Goal: Task Accomplishment & Management: Manage account settings

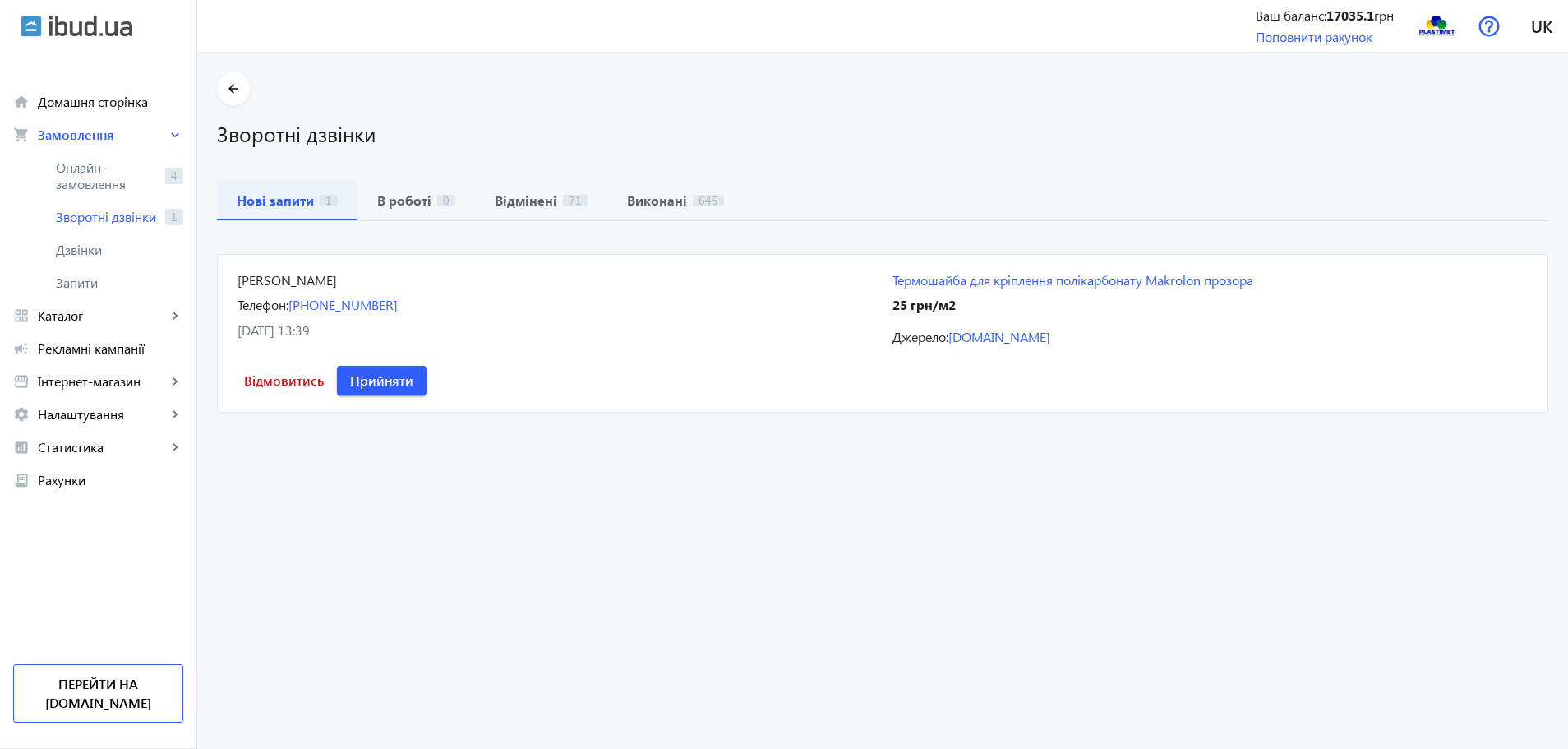
click at [290, 202] on b "Нові запити" at bounding box center [275, 201] width 77 height 13
click at [892, 280] on link "Термошайба для кріплення полікарбонату Makrolon прозора" at bounding box center [1209, 280] width 635 height 18
click at [413, 371] on span "Прийняти" at bounding box center [381, 380] width 63 height 18
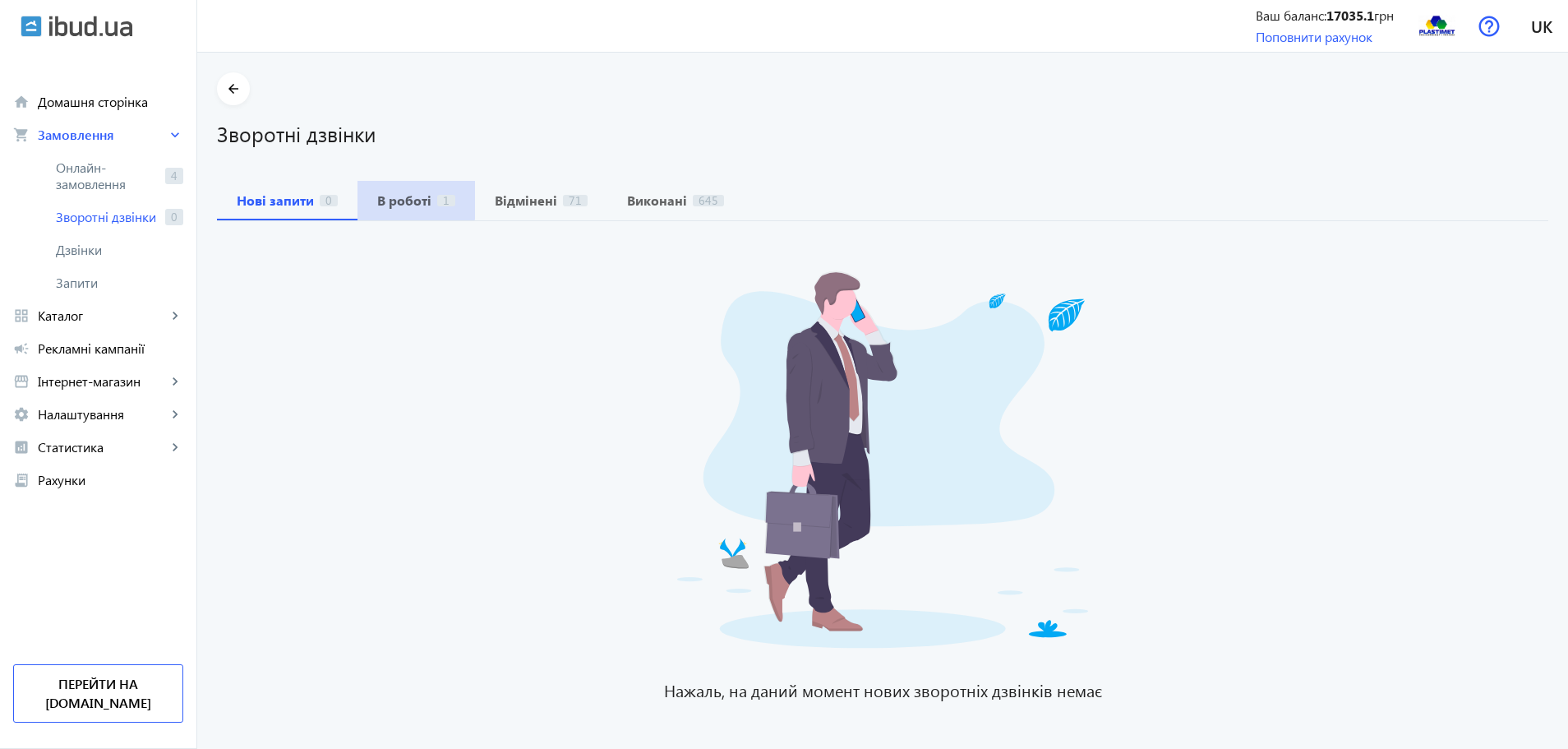
click at [401, 194] on b "В роботі" at bounding box center [403, 201] width 54 height 13
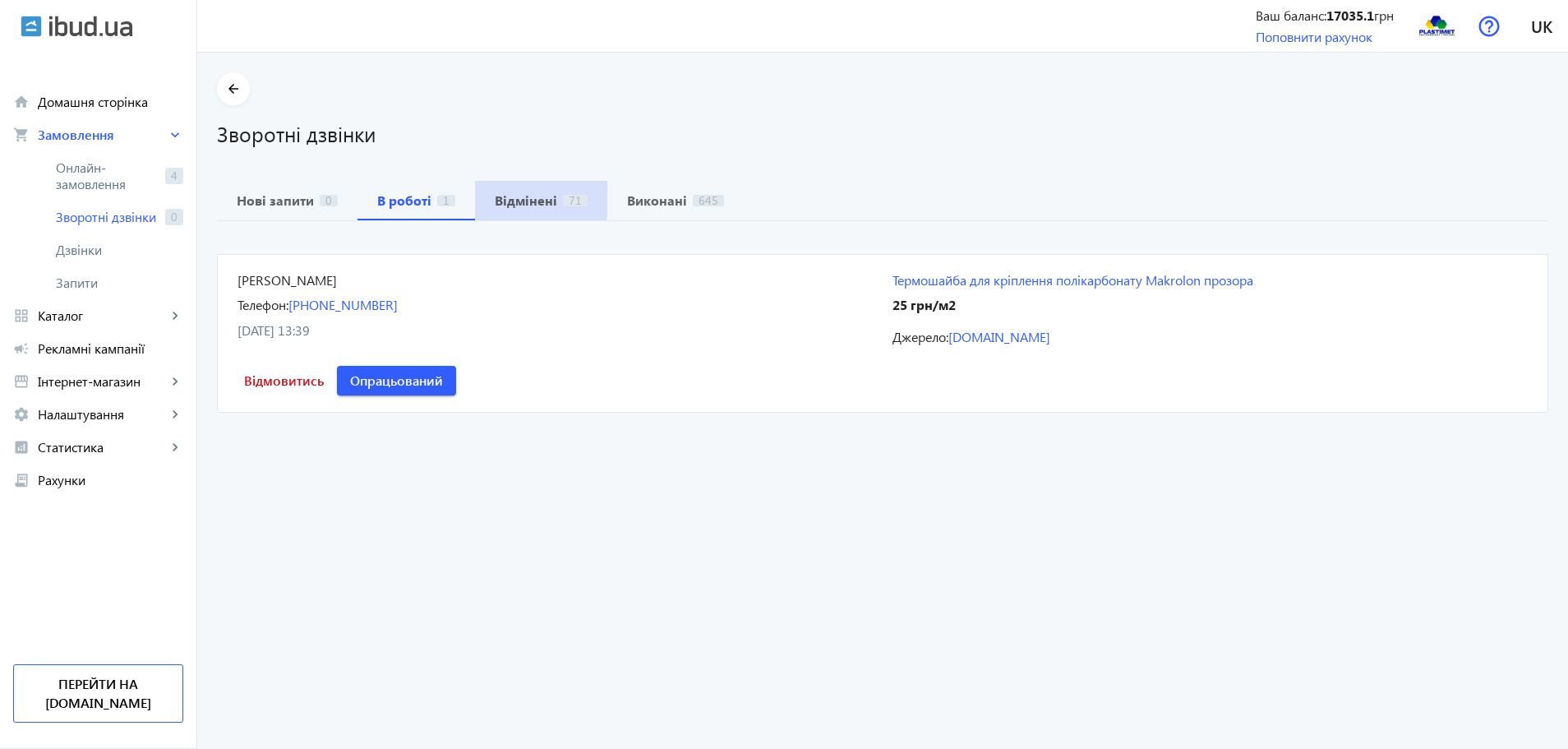
click at [529, 196] on b "Відмінені" at bounding box center [525, 201] width 62 height 13
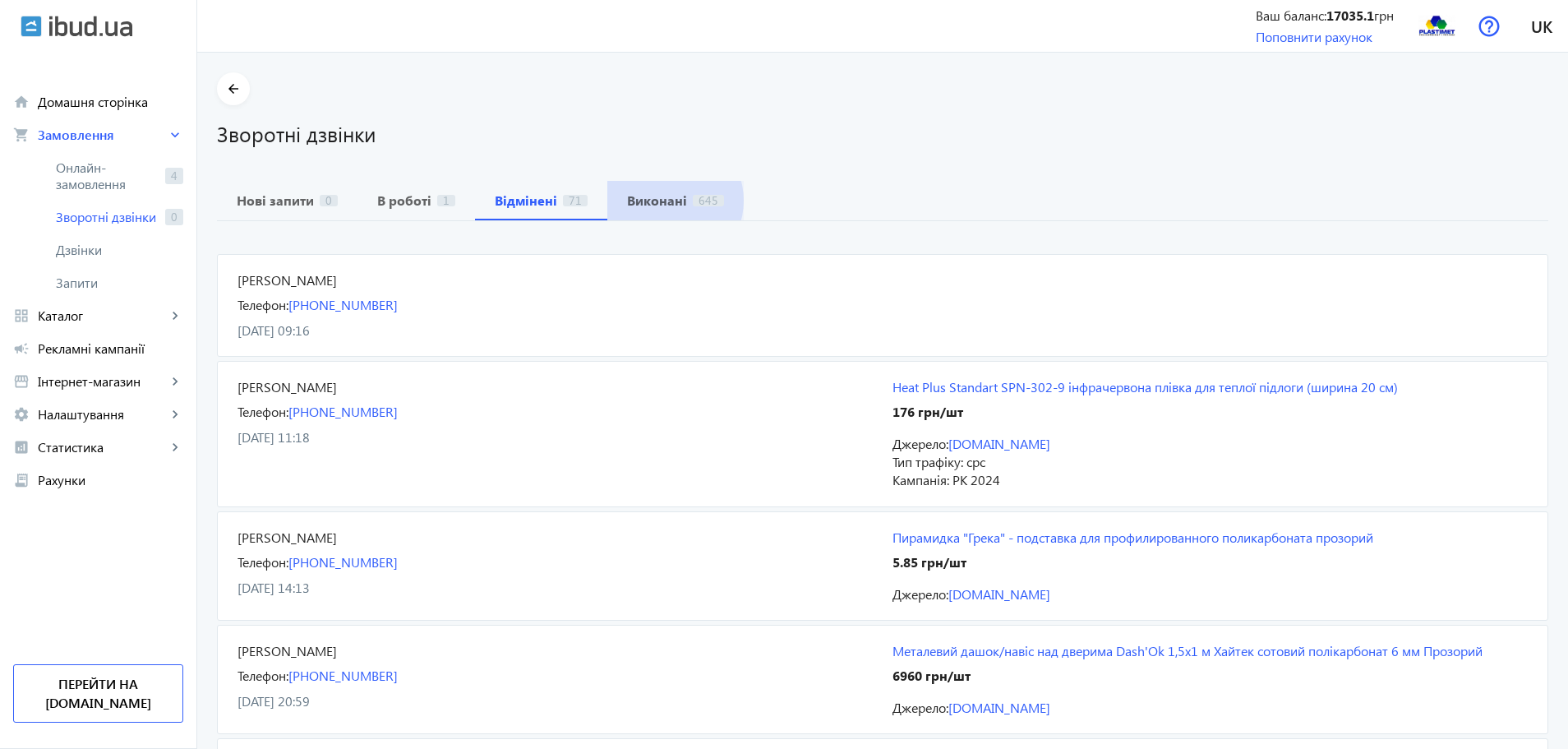
click at [653, 201] on b "Виконані" at bounding box center [657, 201] width 60 height 13
